Goal: Information Seeking & Learning: Learn about a topic

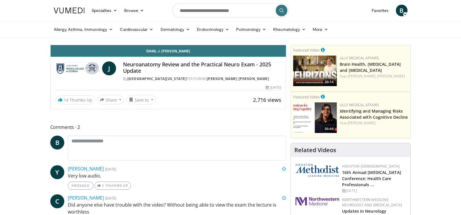
click at [169, 81] on div "By Medical College of Georgia - Augusta University FEATURING J. Ned Pruitt II" at bounding box center [202, 78] width 158 height 5
click at [152, 65] on h4 "Neuroanatomy Review and the Practical Neuro Exam - 2025 Update" at bounding box center [202, 67] width 158 height 13
click at [112, 81] on div "J Neuroanatomy Review and the Practical Neuro Exam - 2025 Update By Medical Col…" at bounding box center [168, 71] width 226 height 20
click at [138, 104] on button "Save to" at bounding box center [141, 99] width 30 height 9
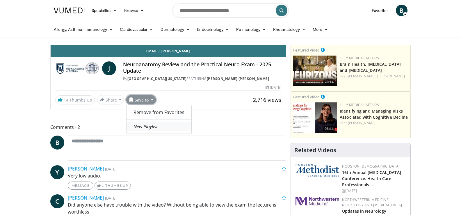
click at [139, 130] on em "New Playlist" at bounding box center [145, 126] width 24 height 6
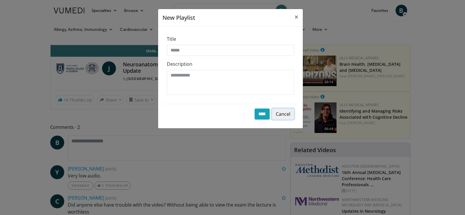
click at [286, 113] on button "Cancel" at bounding box center [283, 113] width 22 height 11
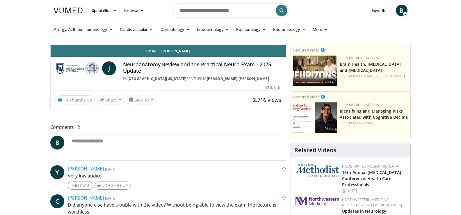
click at [105, 69] on span "J" at bounding box center [109, 68] width 14 height 14
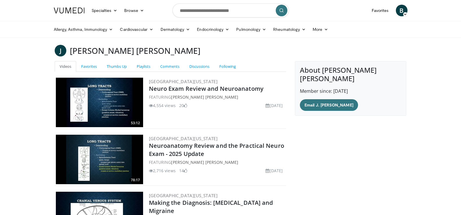
click at [128, 94] on img at bounding box center [99, 102] width 87 height 49
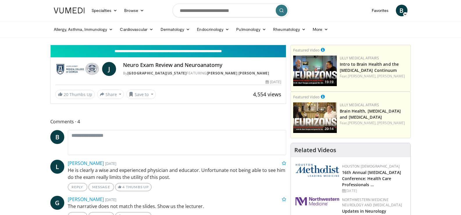
click at [166, 53] on input "**********" at bounding box center [168, 51] width 235 height 12
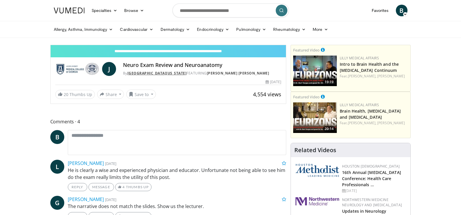
click at [181, 73] on link "[GEOGRAPHIC_DATA][US_STATE]" at bounding box center [156, 73] width 59 height 5
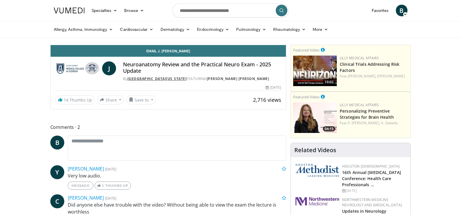
click at [160, 77] on link "[GEOGRAPHIC_DATA][US_STATE]" at bounding box center [156, 78] width 59 height 5
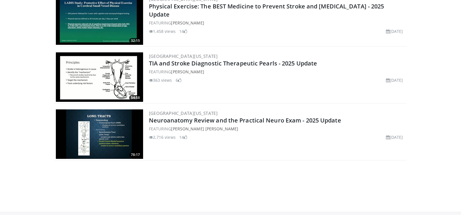
scroll to position [485, 0]
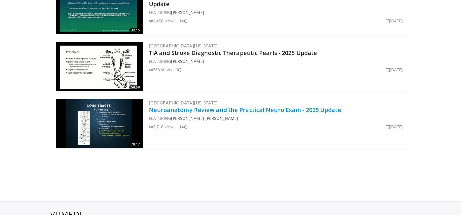
click at [202, 110] on link "Neuroanatomy Review and the Practical Neuro Exam - 2025 Update" at bounding box center [245, 110] width 192 height 8
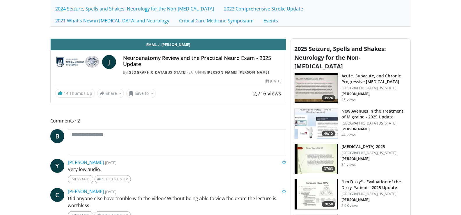
scroll to position [165, 0]
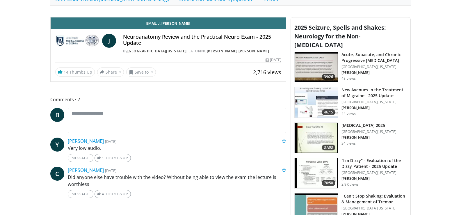
click at [175, 50] on link "[GEOGRAPHIC_DATA][US_STATE]" at bounding box center [156, 51] width 59 height 5
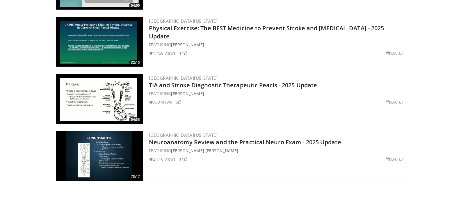
scroll to position [518, 0]
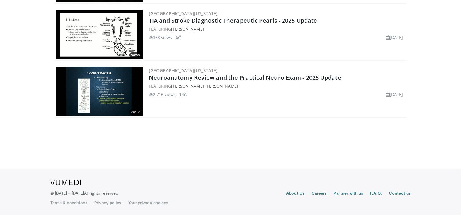
click at [124, 101] on img at bounding box center [99, 91] width 87 height 49
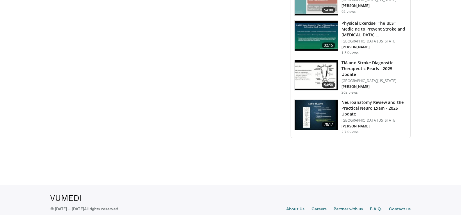
scroll to position [383, 0]
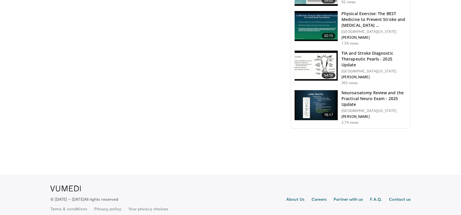
click at [328, 118] on img at bounding box center [315, 105] width 43 height 30
